Goal: Task Accomplishment & Management: Manage account settings

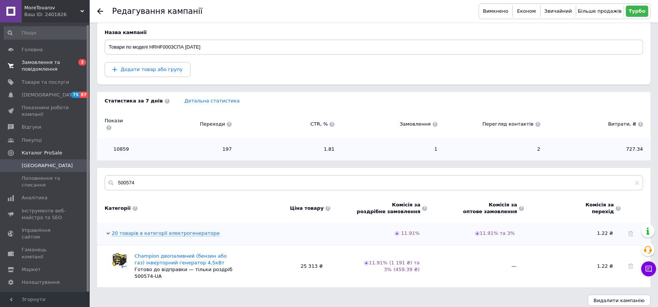
scroll to position [2, 0]
click at [43, 77] on span "Товари та послуги" at bounding box center [45, 80] width 47 height 7
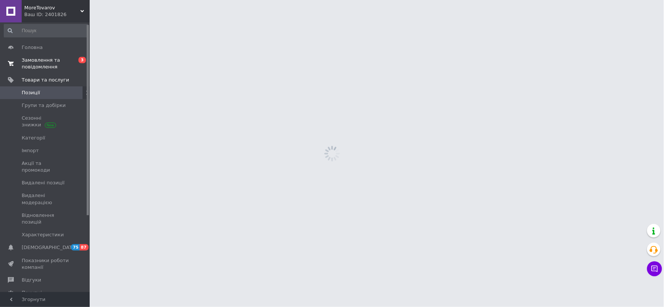
click at [40, 59] on span "Замовлення та повідомлення" at bounding box center [45, 63] width 47 height 13
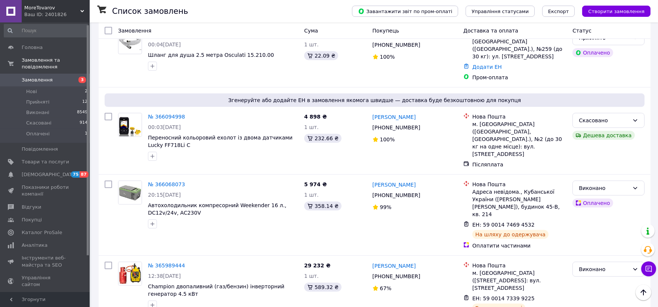
scroll to position [1121, 0]
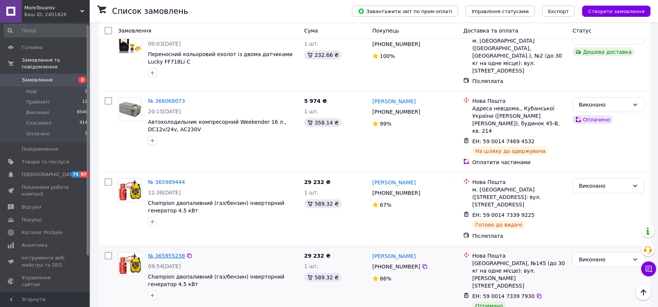
click at [170, 253] on link "№ 365955238" at bounding box center [166, 256] width 37 height 6
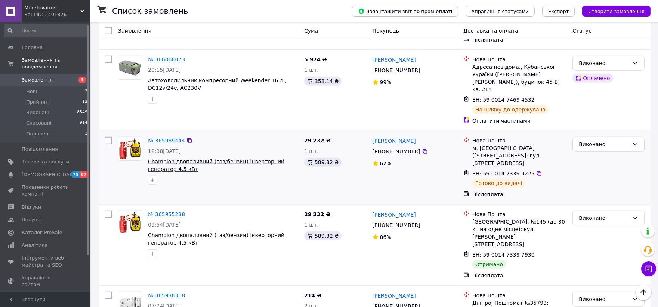
scroll to position [1208, 0]
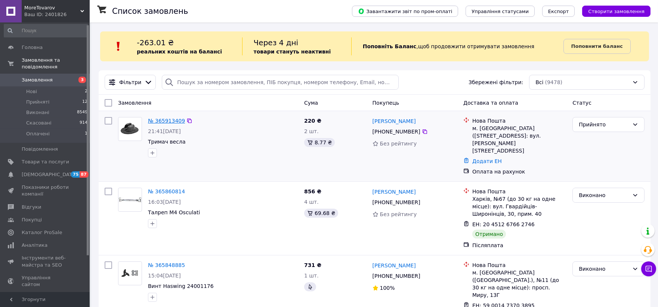
click at [163, 121] on link "№ 365913409" at bounding box center [166, 121] width 37 height 6
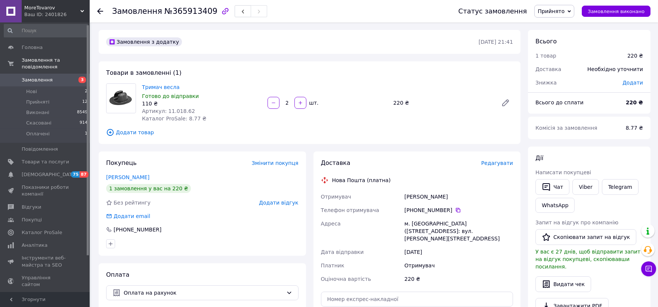
click at [571, 12] on icon at bounding box center [569, 11] width 3 height 3
click at [559, 25] on li "Виконано" at bounding box center [554, 26] width 39 height 11
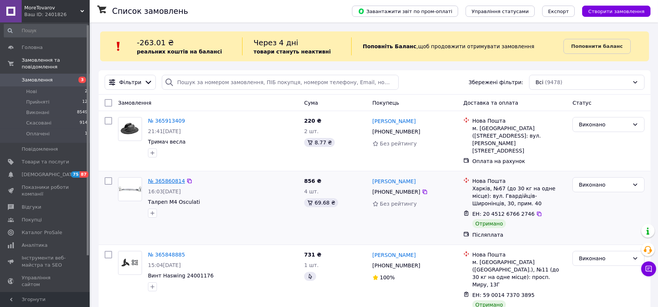
click at [162, 178] on link "№ 365860814" at bounding box center [166, 181] width 37 height 6
click at [215, 84] on input "search" at bounding box center [280, 82] width 237 height 15
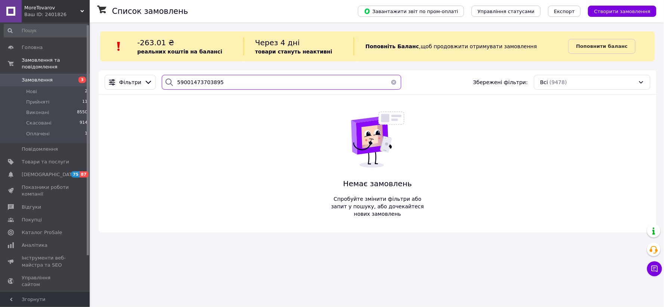
type input "59001473703895"
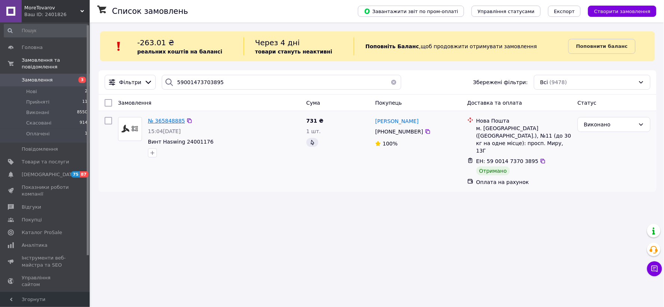
click at [176, 119] on span "№ 365848885" at bounding box center [166, 121] width 37 height 6
drag, startPoint x: 147, startPoint y: 121, endPoint x: 181, endPoint y: 124, distance: 33.7
click at [181, 124] on div "№ 365848885" at bounding box center [224, 120] width 154 height 9
copy div "№ 365848885"
click at [42, 109] on span "Виконані" at bounding box center [37, 112] width 23 height 7
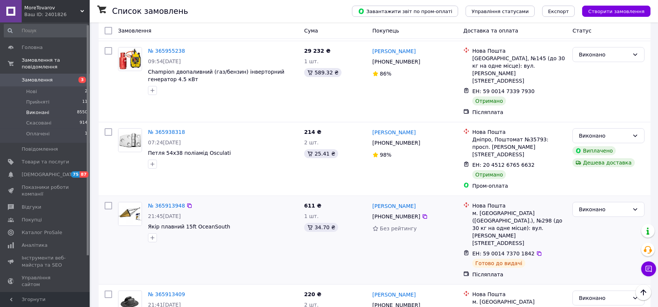
scroll to position [290, 0]
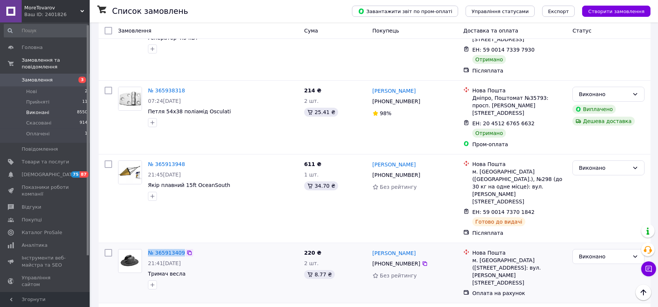
drag, startPoint x: 151, startPoint y: 202, endPoint x: 181, endPoint y: 204, distance: 30.3
click at [181, 246] on div "№ 365913409 21:41[DATE] Тримач весла" at bounding box center [223, 269] width 156 height 46
copy div "№ 365913409"
drag, startPoint x: 147, startPoint y: 127, endPoint x: 181, endPoint y: 130, distance: 34.1
click at [181, 160] on div "№ 365913948" at bounding box center [166, 164] width 38 height 9
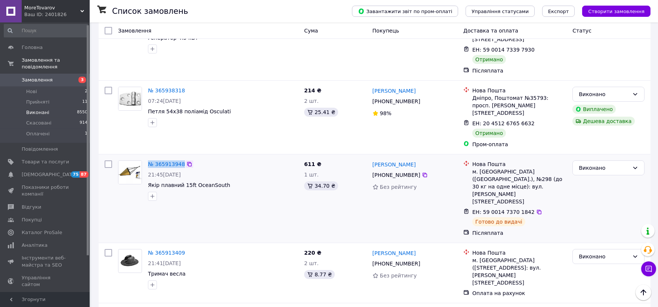
copy link "№ 365913948"
click at [163, 161] on link "№ 365913948" at bounding box center [166, 164] width 37 height 6
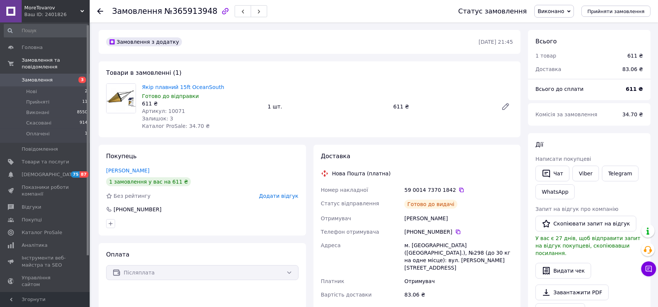
scroll to position [207, 0]
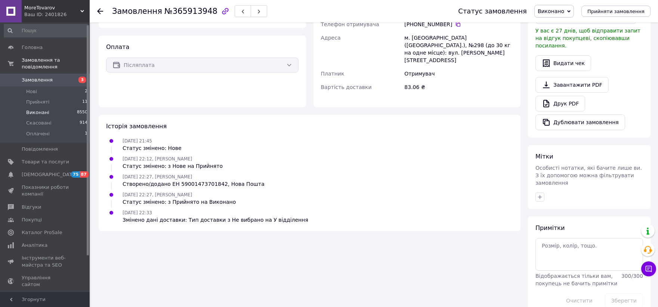
click at [35, 109] on span "Виконані" at bounding box center [37, 112] width 23 height 7
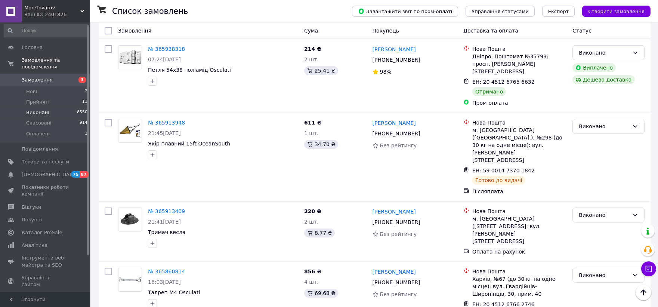
scroll to position [41, 0]
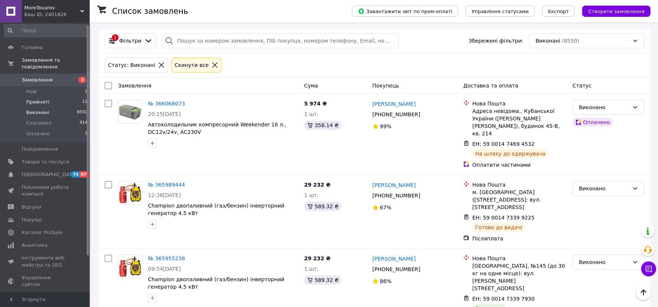
click at [36, 99] on span "Прийняті" at bounding box center [37, 102] width 23 height 7
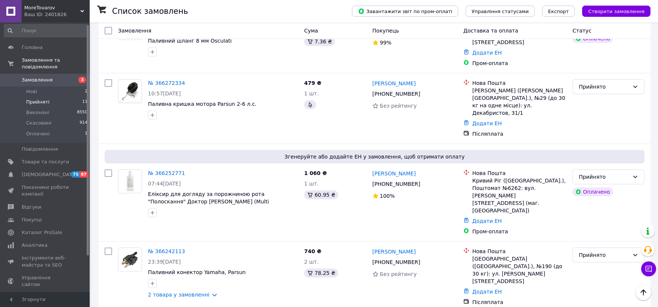
scroll to position [581, 0]
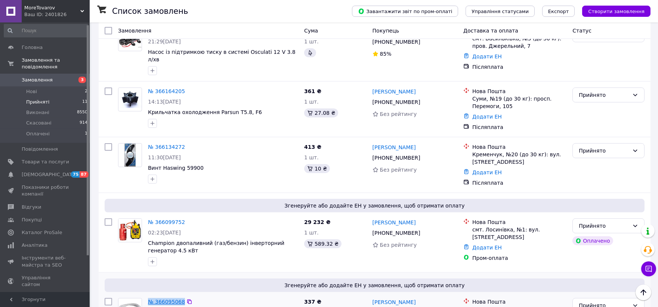
drag, startPoint x: 146, startPoint y: 256, endPoint x: 180, endPoint y: 256, distance: 34.4
copy link "№ 366095068"
drag, startPoint x: 147, startPoint y: 177, endPoint x: 180, endPoint y: 173, distance: 33.1
click at [180, 217] on div "№ 366099752" at bounding box center [166, 221] width 38 height 9
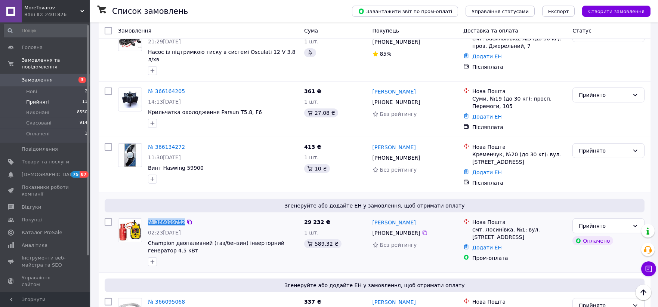
copy link "№ 366099752"
drag, startPoint x: 146, startPoint y: 103, endPoint x: 180, endPoint y: 103, distance: 34.0
click at [180, 140] on div "№ 366134272 11:30[DATE] Винт Haswing 59900" at bounding box center [223, 163] width 156 height 46
copy link "№ 366134272"
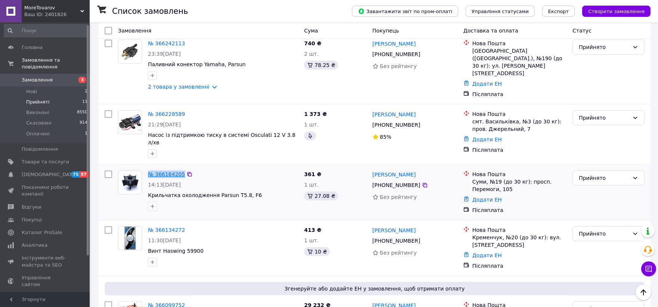
drag, startPoint x: 144, startPoint y: 127, endPoint x: 180, endPoint y: 128, distance: 35.5
click at [180, 167] on div "№ 366164205 14:13[DATE] Крильчатка охолодження Parsun T5.8, F6" at bounding box center [208, 190] width 186 height 46
copy div "№ 366164205"
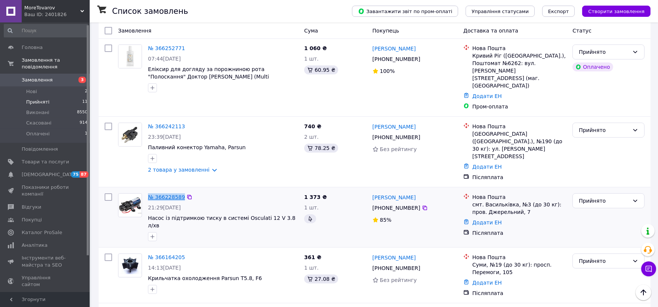
drag, startPoint x: 147, startPoint y: 154, endPoint x: 180, endPoint y: 156, distance: 32.9
click at [180, 192] on div "№ 366228589" at bounding box center [166, 196] width 38 height 9
copy link "№ 366228589"
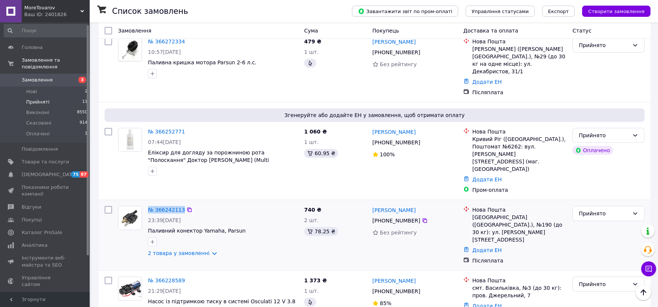
drag, startPoint x: 145, startPoint y: 173, endPoint x: 180, endPoint y: 177, distance: 34.9
click at [180, 203] on div "№ 366242113 23:39[DATE] Паливний конектор Yamaha, Parsun 2 товара у замовленні" at bounding box center [223, 231] width 156 height 57
copy link "№ 366242113"
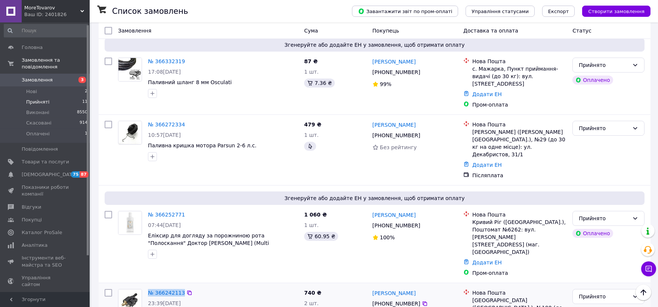
scroll to position [166, 0]
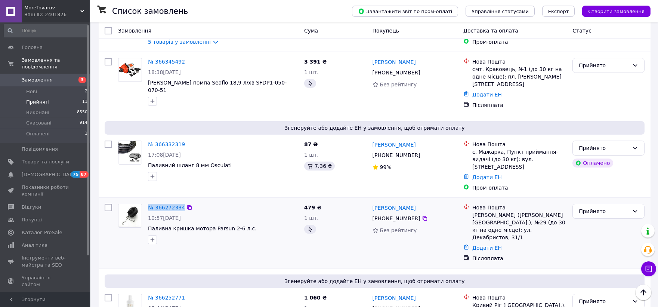
drag, startPoint x: 146, startPoint y: 195, endPoint x: 180, endPoint y: 196, distance: 34.4
click at [180, 201] on div "№ 366272334 10:57[DATE] Паливна кришка мотора Parsun 2-6 л.с." at bounding box center [223, 224] width 156 height 46
copy link "№ 366272334"
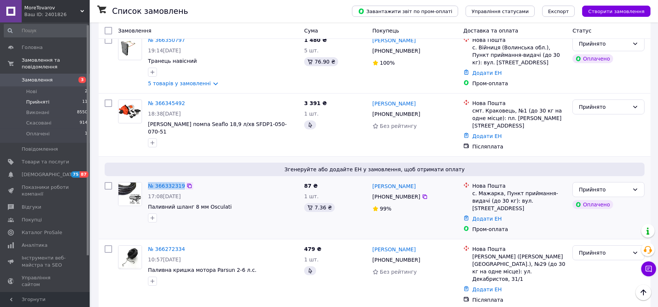
drag, startPoint x: 147, startPoint y: 180, endPoint x: 181, endPoint y: 181, distance: 33.6
click at [181, 181] on div "№ 366332319" at bounding box center [223, 185] width 152 height 9
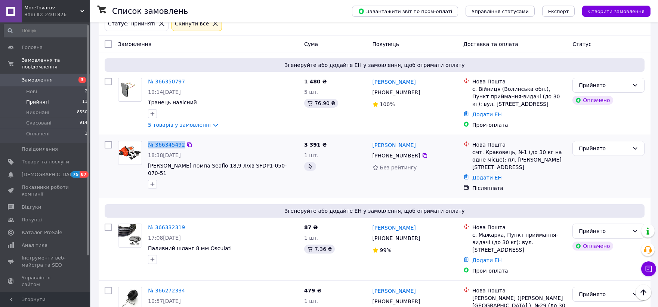
drag, startPoint x: 147, startPoint y: 147, endPoint x: 180, endPoint y: 148, distance: 33.3
click at [180, 148] on div "№ 366345492" at bounding box center [166, 144] width 38 height 9
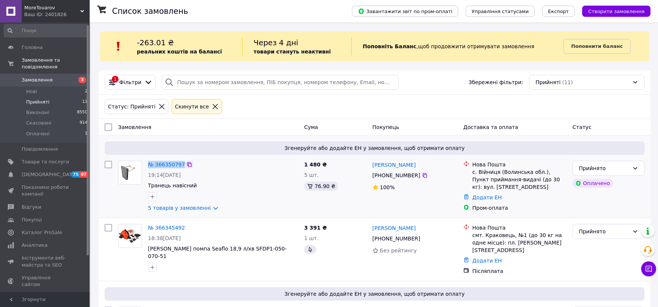
drag, startPoint x: 147, startPoint y: 166, endPoint x: 182, endPoint y: 164, distance: 35.2
click at [182, 164] on div "№ 366350797" at bounding box center [223, 164] width 152 height 9
click at [165, 161] on link "№ 366350797" at bounding box center [166, 164] width 37 height 6
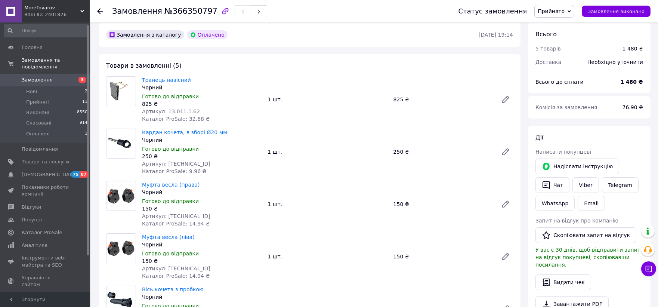
scroll to position [249, 0]
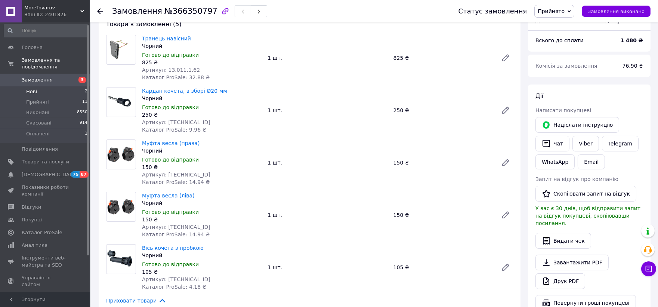
click at [35, 88] on span "Нові" at bounding box center [31, 91] width 11 height 7
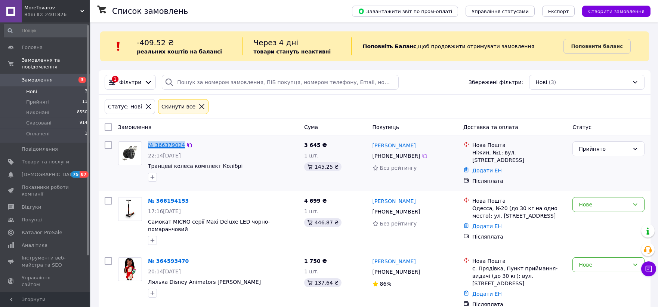
drag, startPoint x: 146, startPoint y: 148, endPoint x: 180, endPoint y: 147, distance: 34.0
click at [180, 147] on div "№ 366379024 22:14[DATE] Транцеві колеса комплект Колібрі" at bounding box center [223, 161] width 156 height 46
click at [35, 99] on span "Прийняті" at bounding box center [37, 102] width 23 height 7
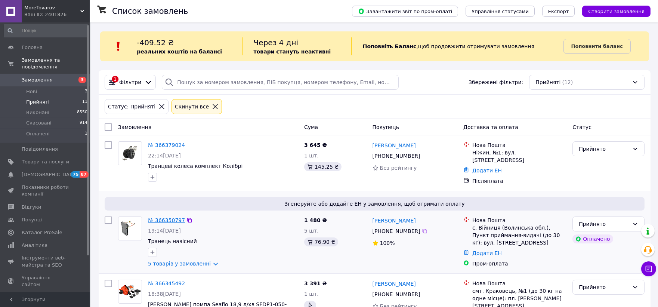
click at [174, 217] on link "№ 366350797" at bounding box center [166, 220] width 37 height 6
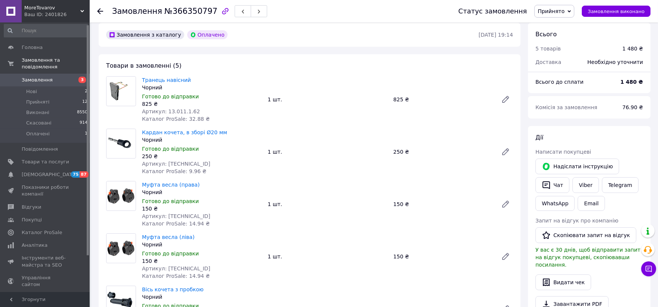
scroll to position [249, 0]
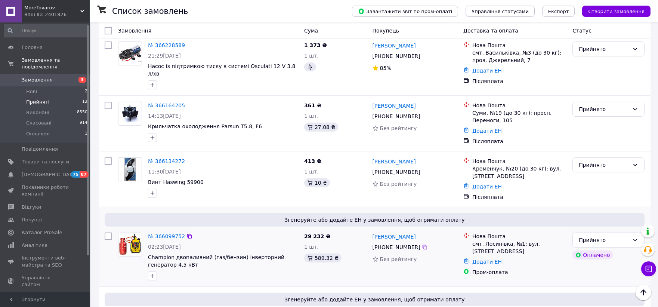
scroll to position [634, 0]
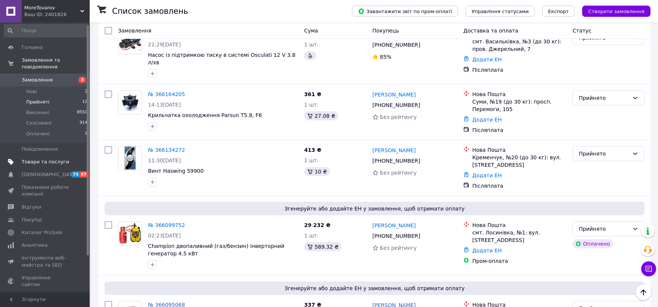
click at [38, 158] on span "Товари та послуги" at bounding box center [45, 161] width 47 height 7
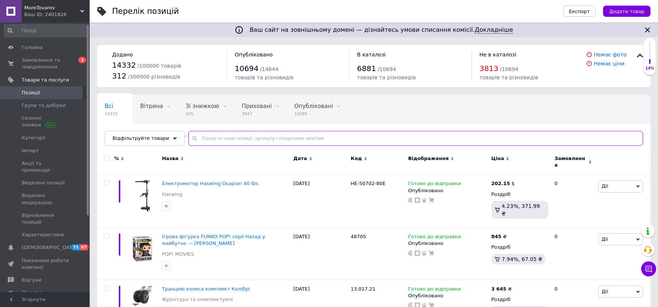
click at [222, 136] on input "text" at bounding box center [415, 138] width 455 height 15
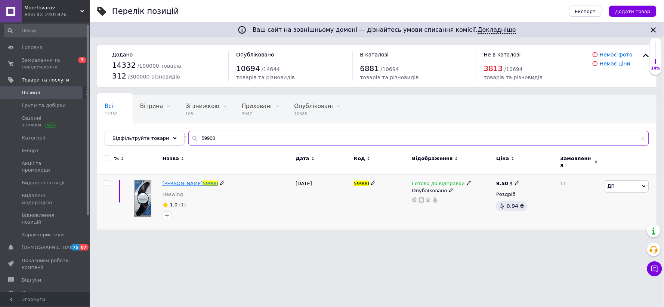
type input "59900"
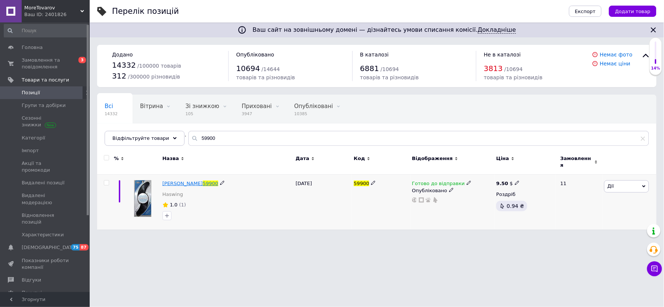
click at [190, 180] on span "[PERSON_NAME]" at bounding box center [183, 183] width 40 height 6
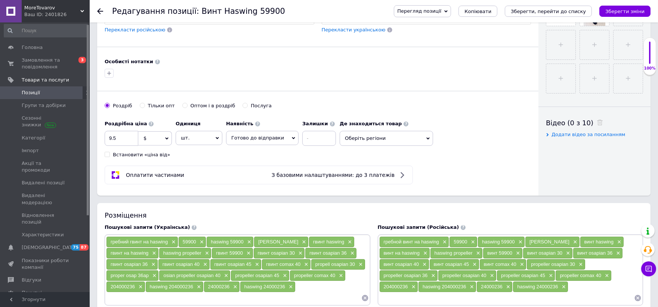
scroll to position [418, 0]
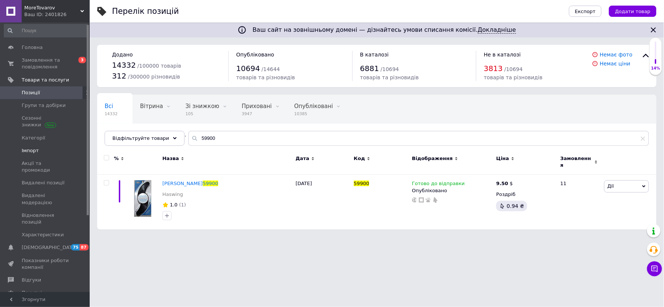
click at [35, 150] on span "Імпорт" at bounding box center [30, 150] width 17 height 7
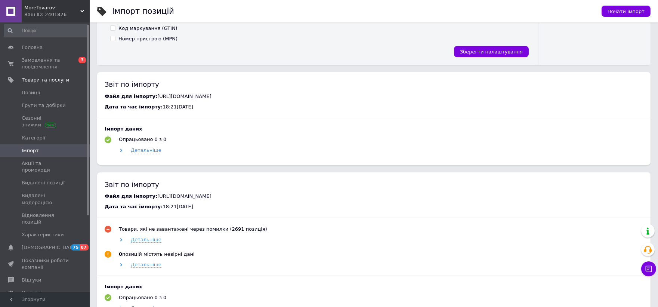
scroll to position [332, 0]
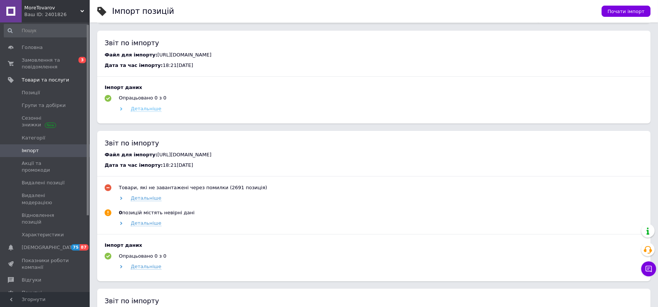
click at [148, 111] on span "Детальніше" at bounding box center [146, 109] width 31 height 6
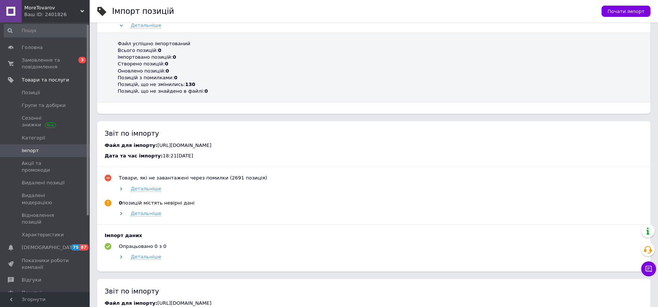
scroll to position [457, 0]
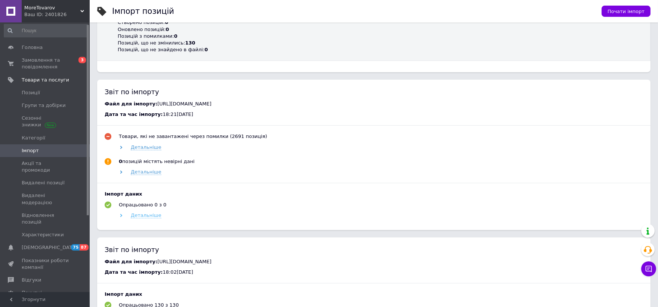
click at [150, 217] on span "Детальніше" at bounding box center [146, 215] width 31 height 6
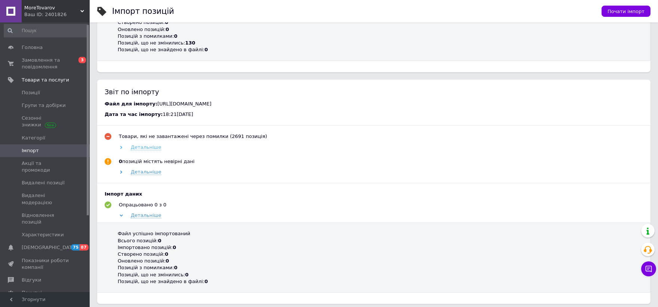
click at [145, 146] on span "Детальніше" at bounding box center [146, 147] width 31 height 6
